Goal: Task Accomplishment & Management: Complete application form

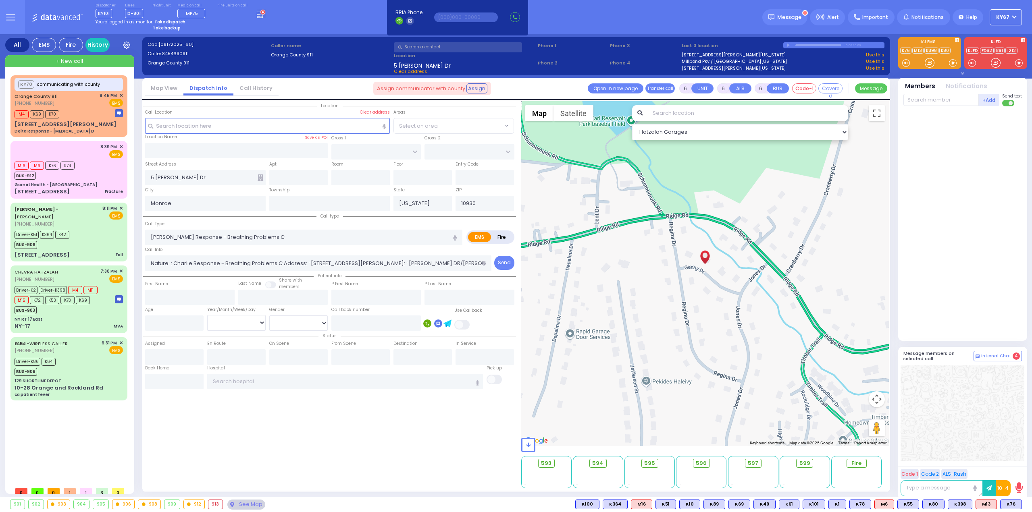
select select
click at [118, 252] on div "Fall" at bounding box center [119, 255] width 7 height 8
select select
type input "Fall"
radio input "true"
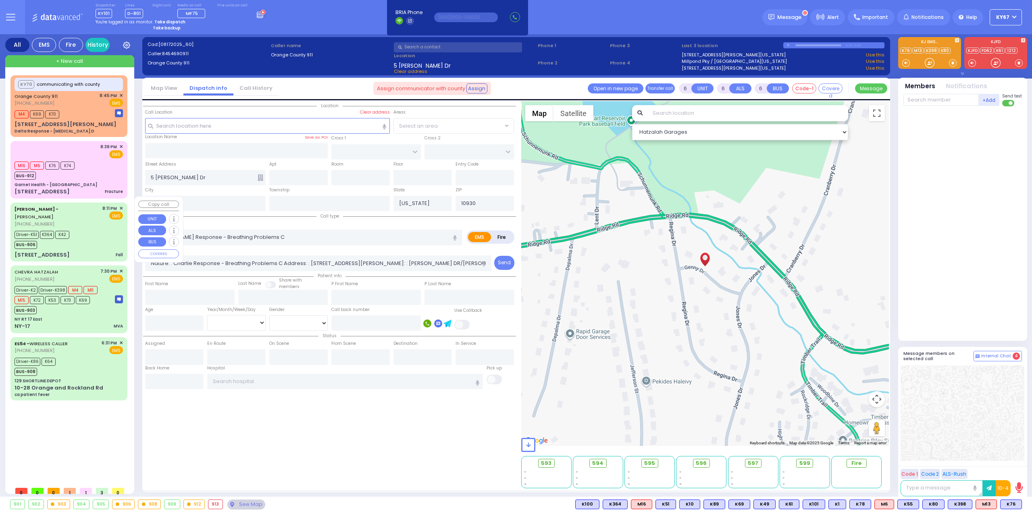
type input "Shevi"
type input "[PERSON_NAME]"
type input "54"
select select "Year"
select select "[DEMOGRAPHIC_DATA]"
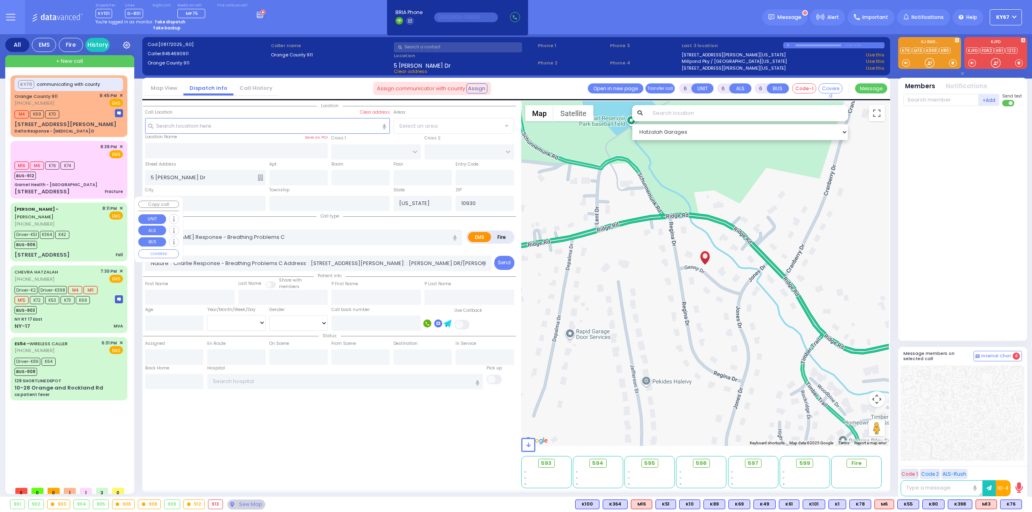
type input "20:11"
type input "20:13"
type input "20:16"
type input "20:39"
type input "[GEOGRAPHIC_DATA] (Moses Division)"
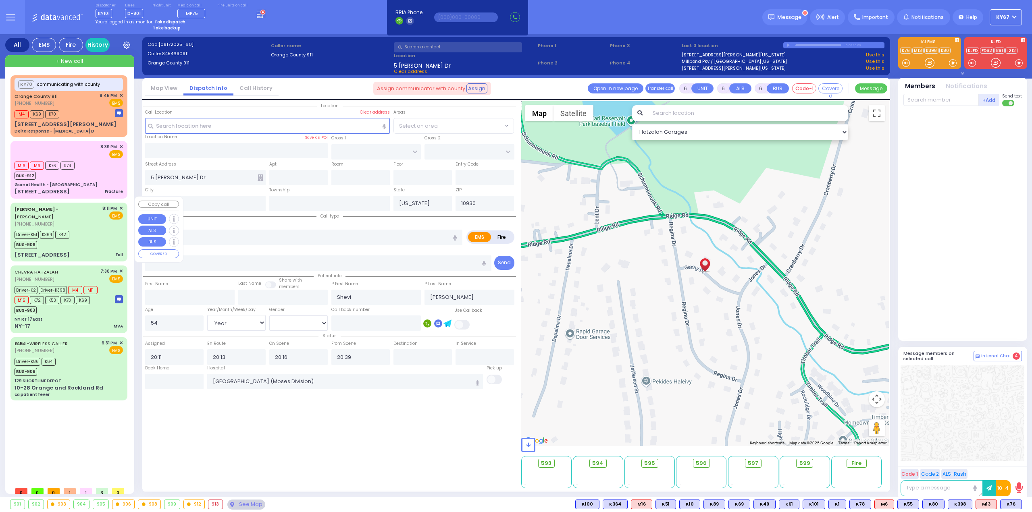
select select "Hatzalah Garages"
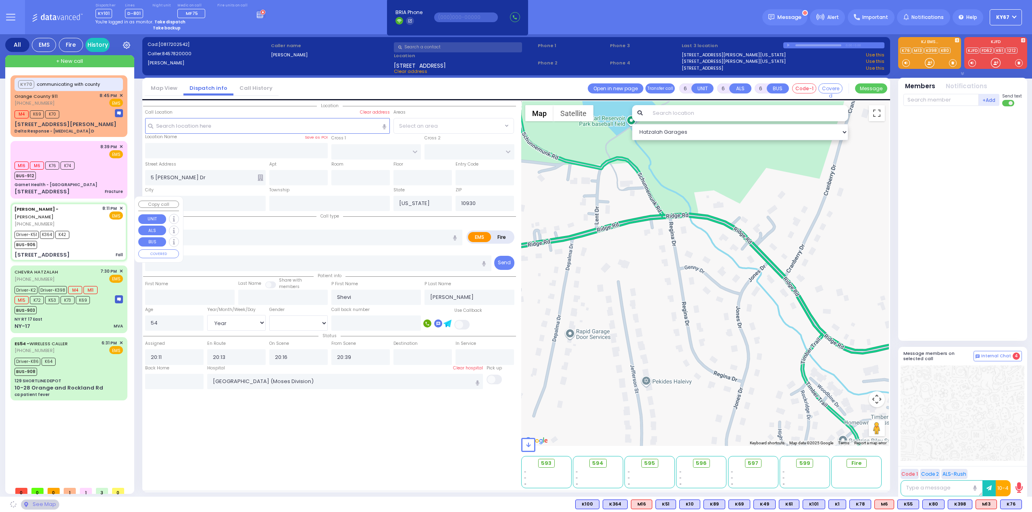
type input "[STREET_ADDRESS]"
type input "011"
type input "13"
type input "[PERSON_NAME]"
type input "10950"
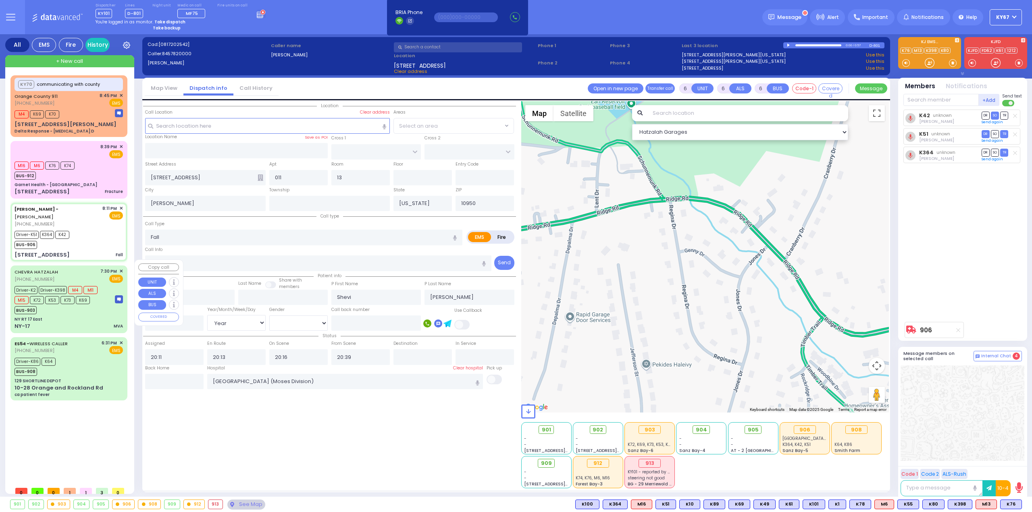
click at [81, 306] on div "BUS-903" at bounding box center [61, 309] width 93 height 10
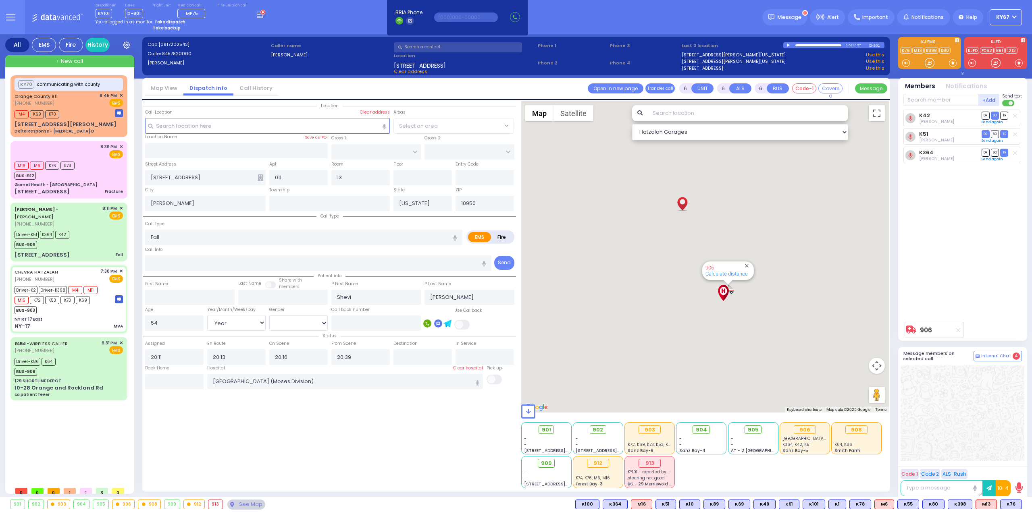
select select
type input "MVA"
radio input "true"
type input "exit 122"
type input "[PERSON_NAME]"
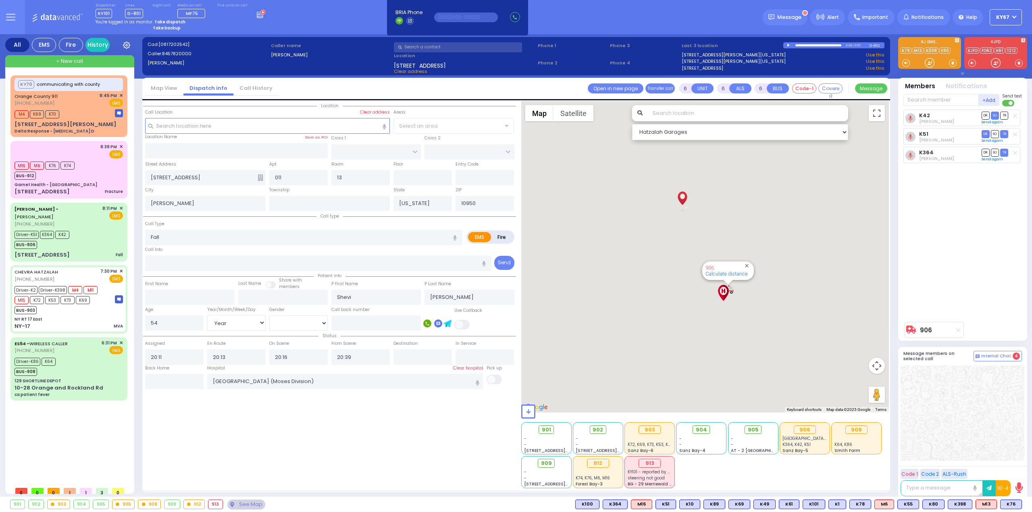
type input "[PERSON_NAME]"
select select "Year"
select select "[DEMOGRAPHIC_DATA]"
type input "19:30"
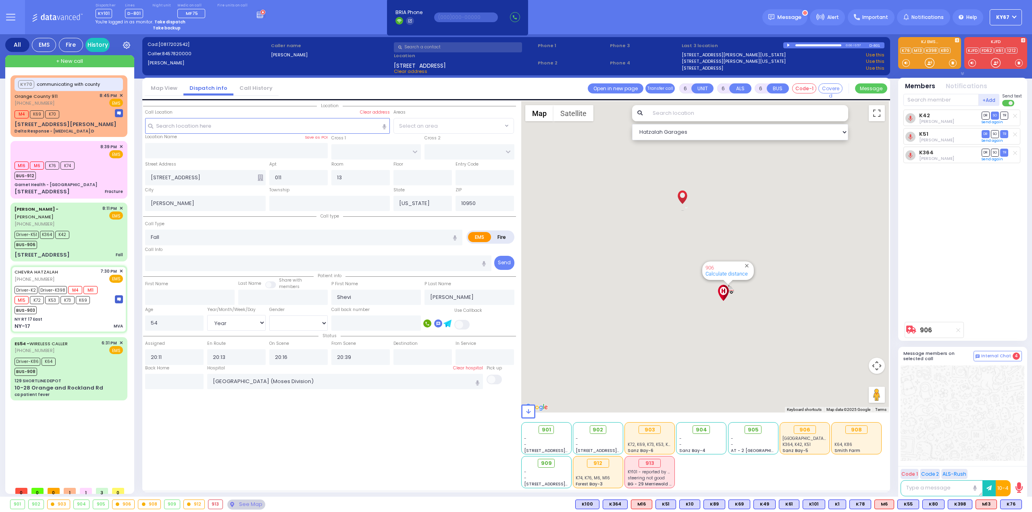
type input "19:45"
type input "20:02"
type input "20:54"
type input "[GEOGRAPHIC_DATA]"
select select "Hatzalah Garages"
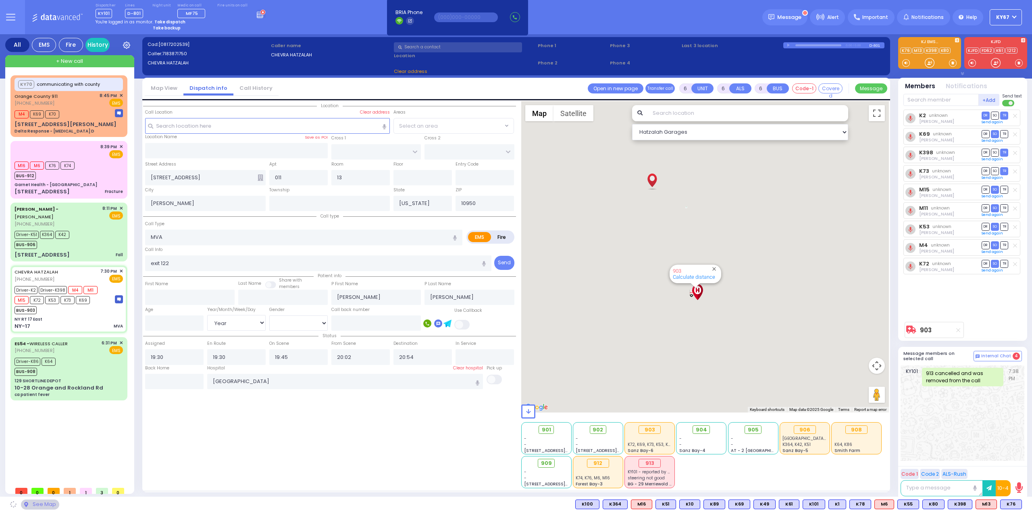
type input "NY RT 17 East"
type input "NY-17"
type input "[GEOGRAPHIC_DATA]"
type input "10941"
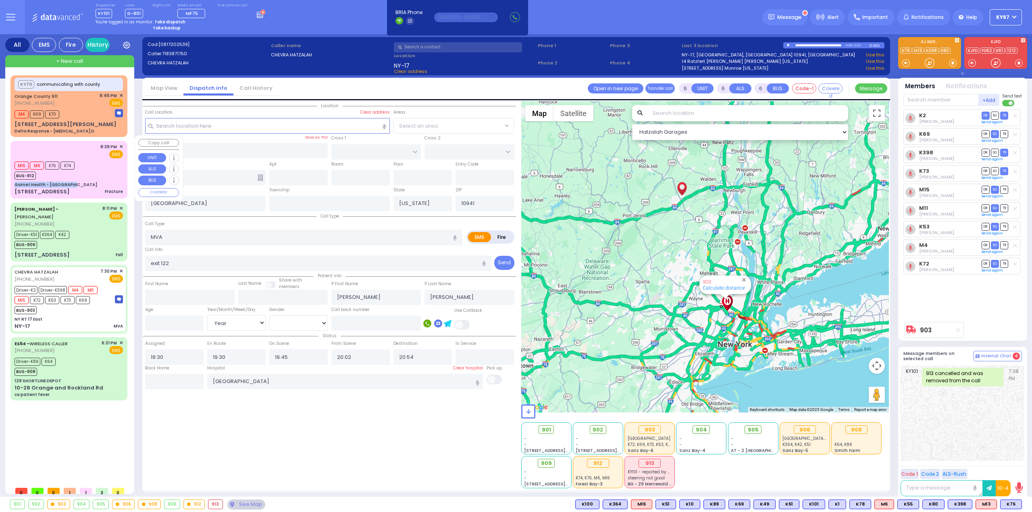
click at [102, 174] on div "8:39 PM ✕ EMS M16 M6 K76" at bounding box center [69, 169] width 114 height 55
type input "2"
type input "0"
type input "1"
select select
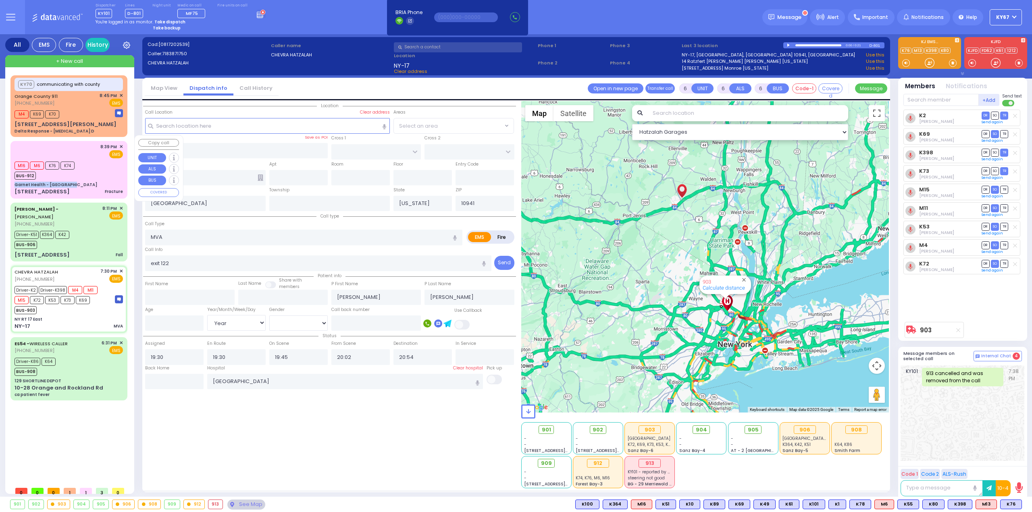
type input "Fracture"
radio input "true"
type input "er room yellow 10"
select select
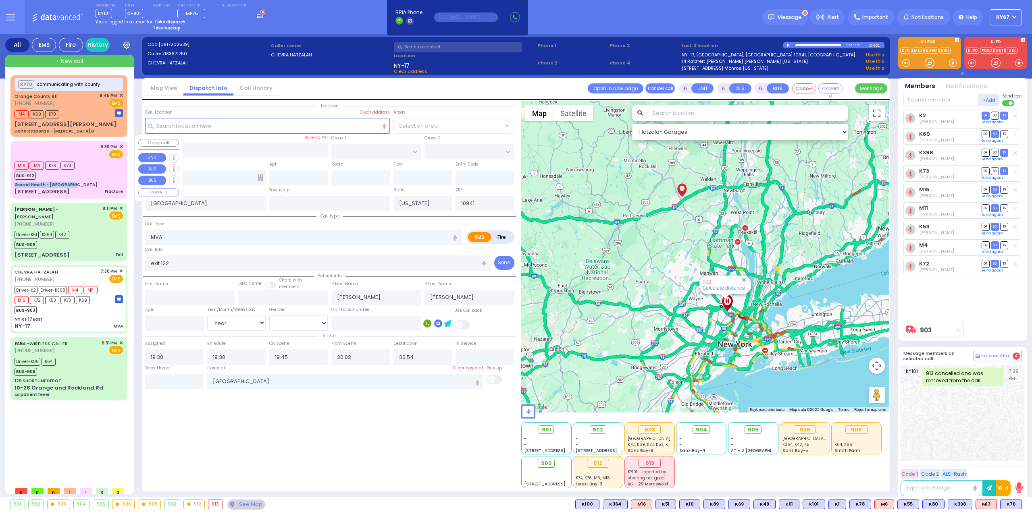
type input "20:39"
type input "20:41"
type input "21:10"
type input "[GEOGRAPHIC_DATA]-[PERSON_NAME][GEOGRAPHIC_DATA]"
select select "Hatzalah Garages"
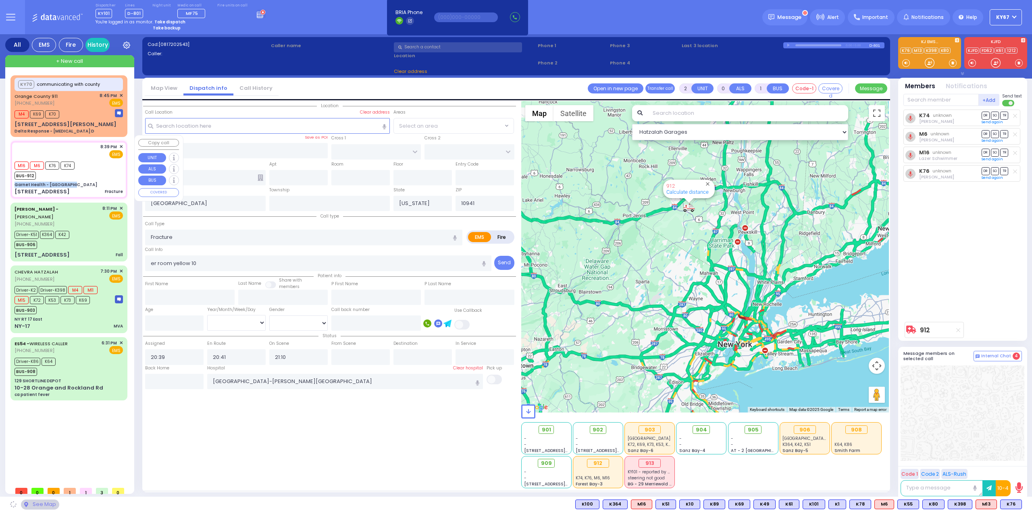
type input "Garnet Health - [GEOGRAPHIC_DATA]"
type input "GOLF LINKS RD"
type input "[GEOGRAPHIC_DATA]"
type input "[STREET_ADDRESS]"
type input "10"
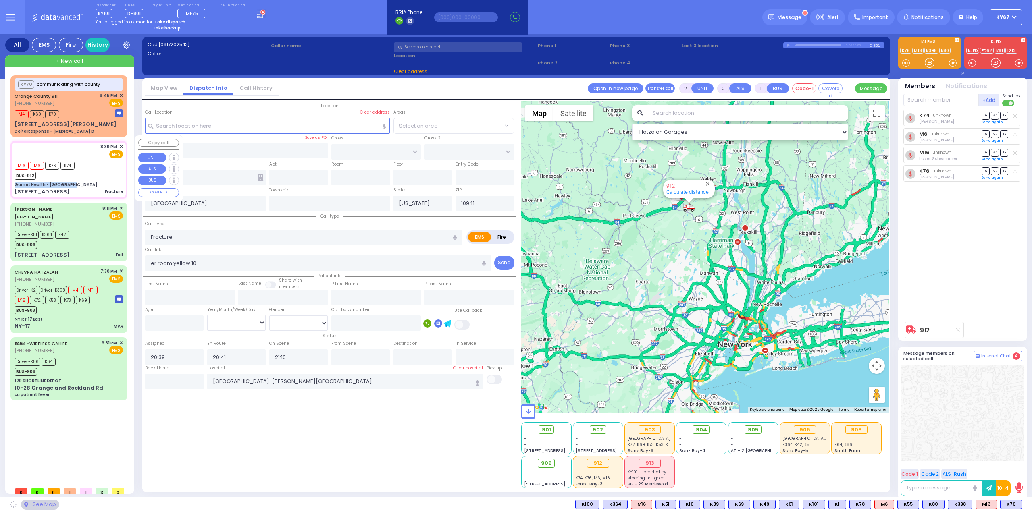
type input "10940"
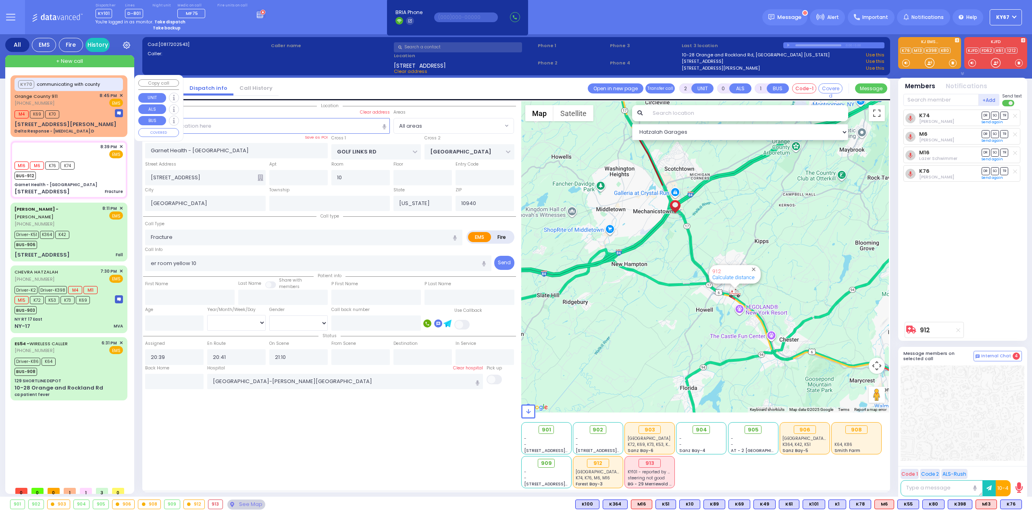
click at [88, 112] on div "M4 K69 K70" at bounding box center [69, 113] width 108 height 10
type input "6"
select select
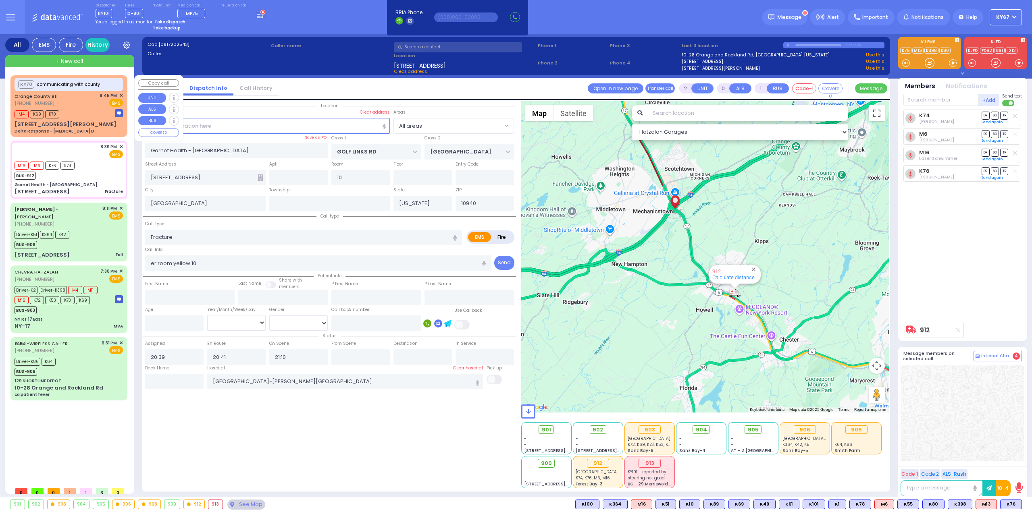
type input "Delta Response - [MEDICAL_DATA] D"
radio input "true"
type input "Nature: : Delta Response - [MEDICAL_DATA] D Address: : [STREET_ADDRESS][GEOGRAP…"
select select
type input "20:46"
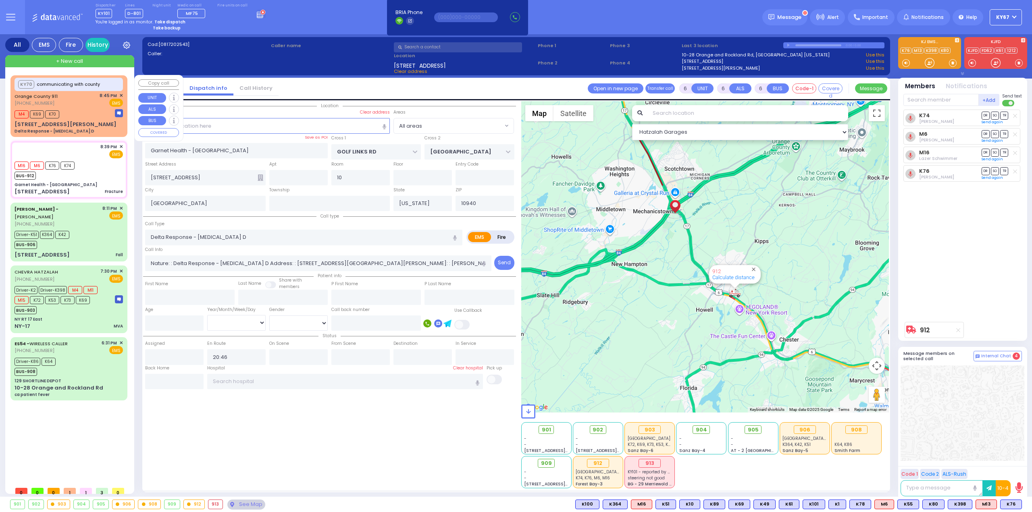
type input "[STREET_ADDRESS][PERSON_NAME]"
type input "Monroe"
type input "10930"
select select "Hatzalah Garages"
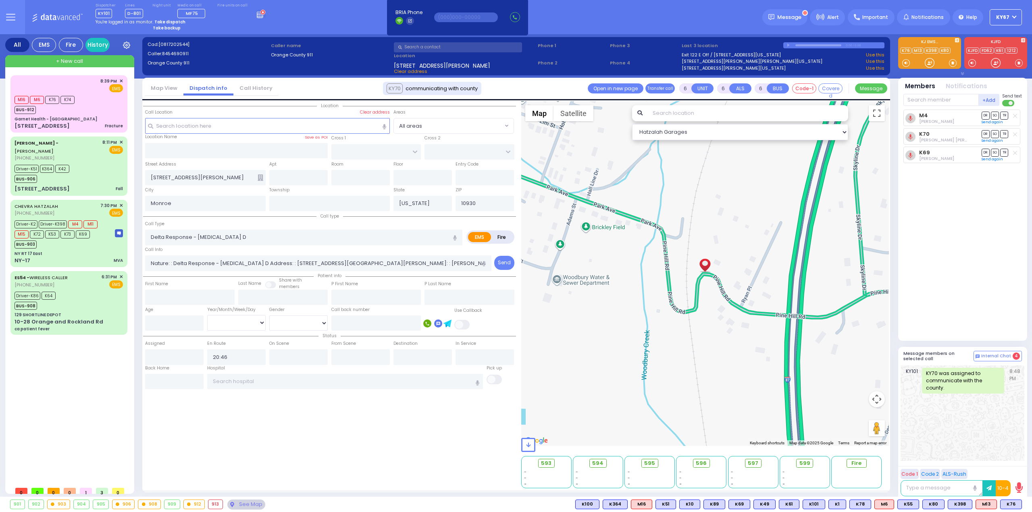
click at [391, 486] on div "Location All areas" at bounding box center [329, 294] width 373 height 387
